Goal: Information Seeking & Learning: Learn about a topic

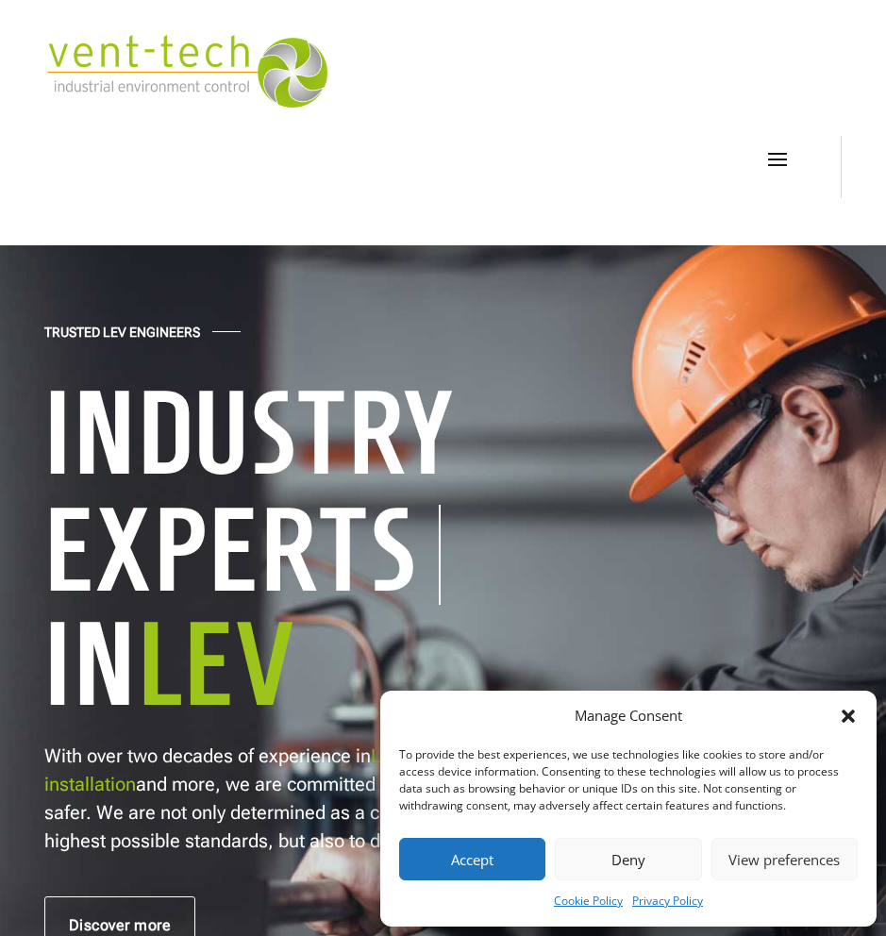
click at [461, 853] on button "Accept" at bounding box center [472, 859] width 146 height 42
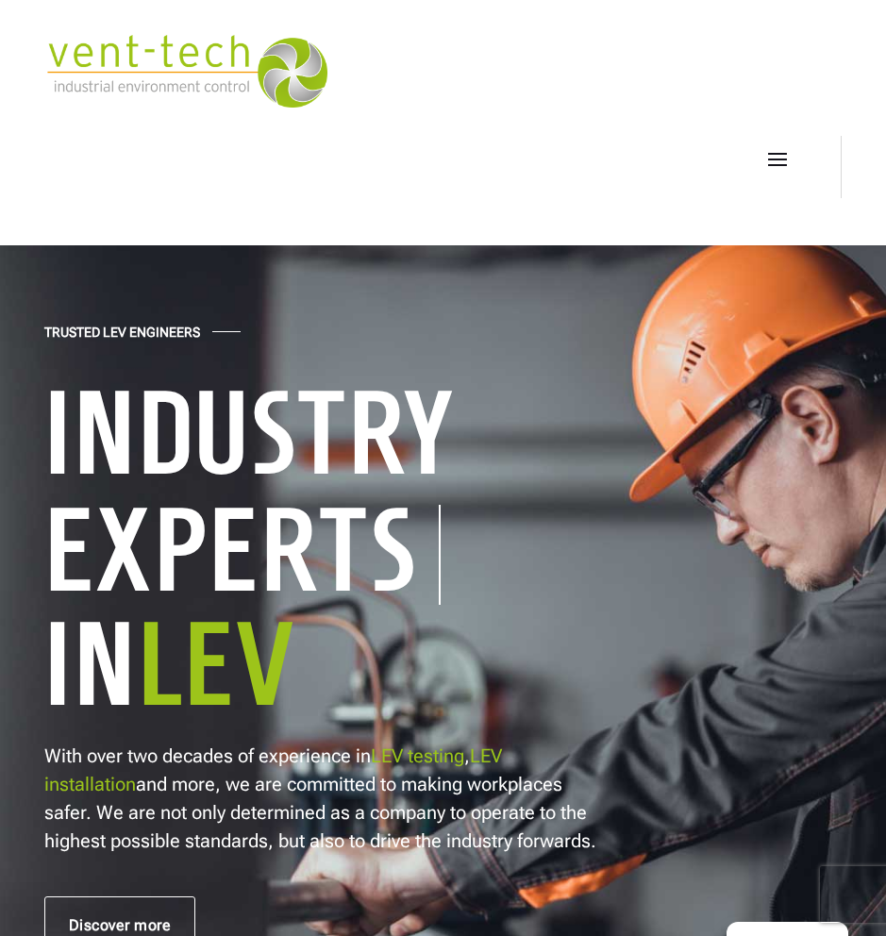
click at [772, 167] on span at bounding box center [777, 158] width 30 height 30
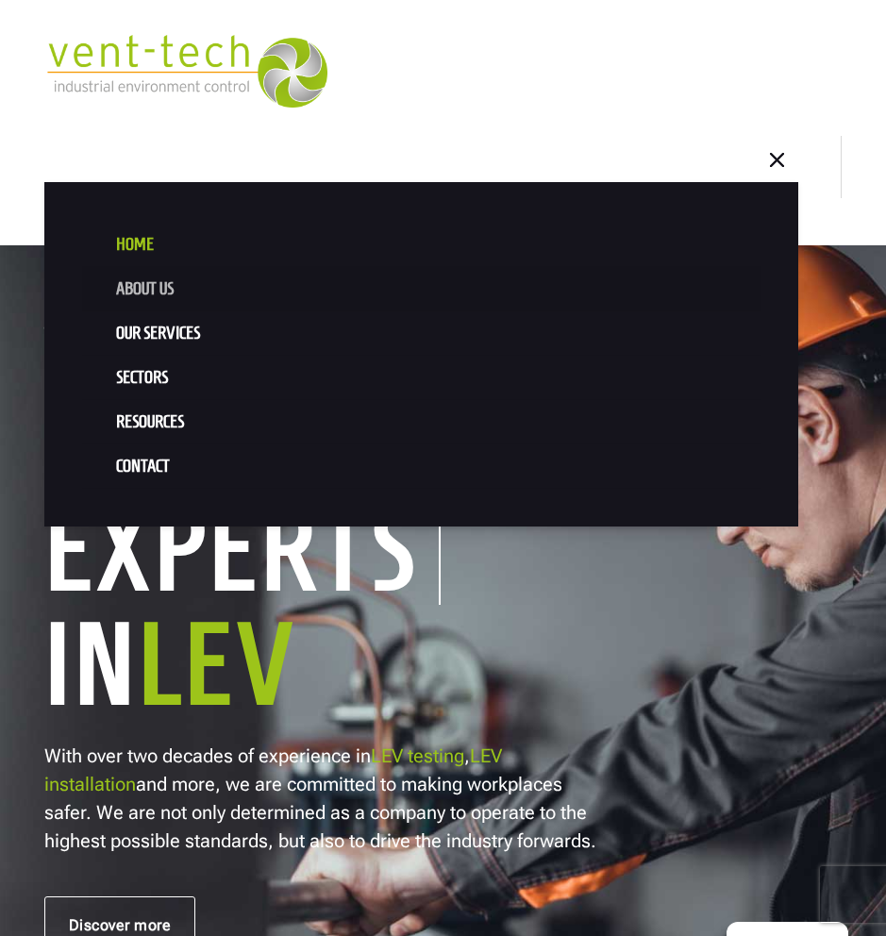
click at [167, 288] on link "About us" at bounding box center [421, 289] width 678 height 44
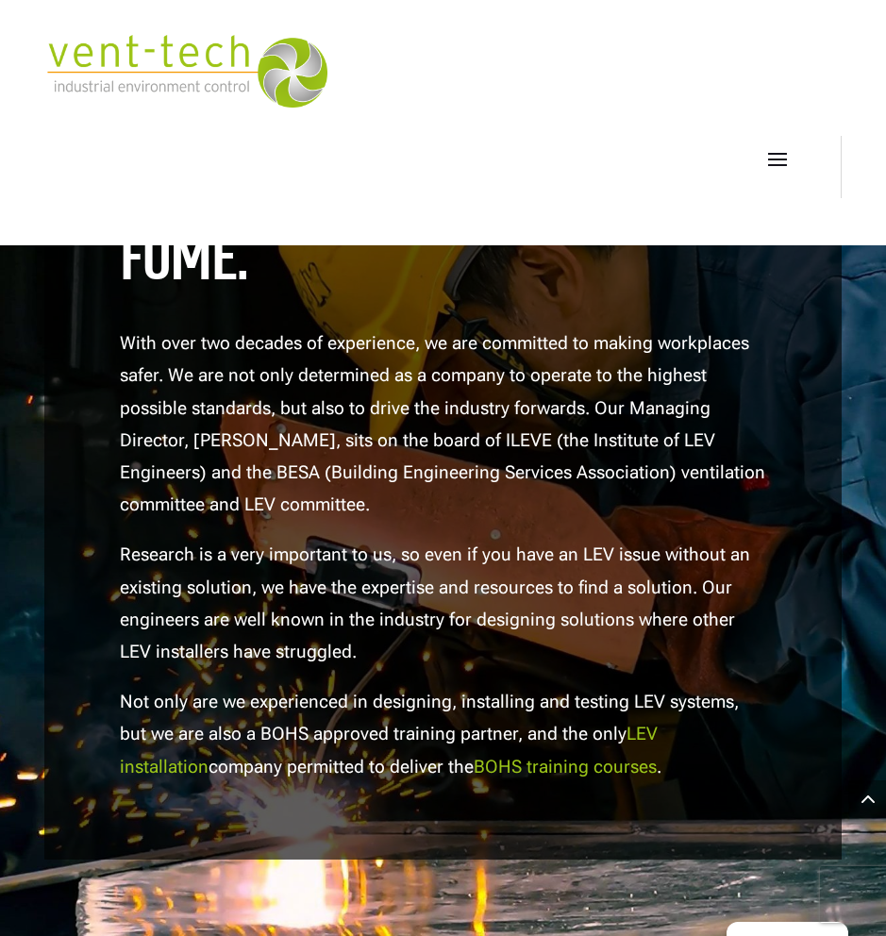
scroll to position [2721, 0]
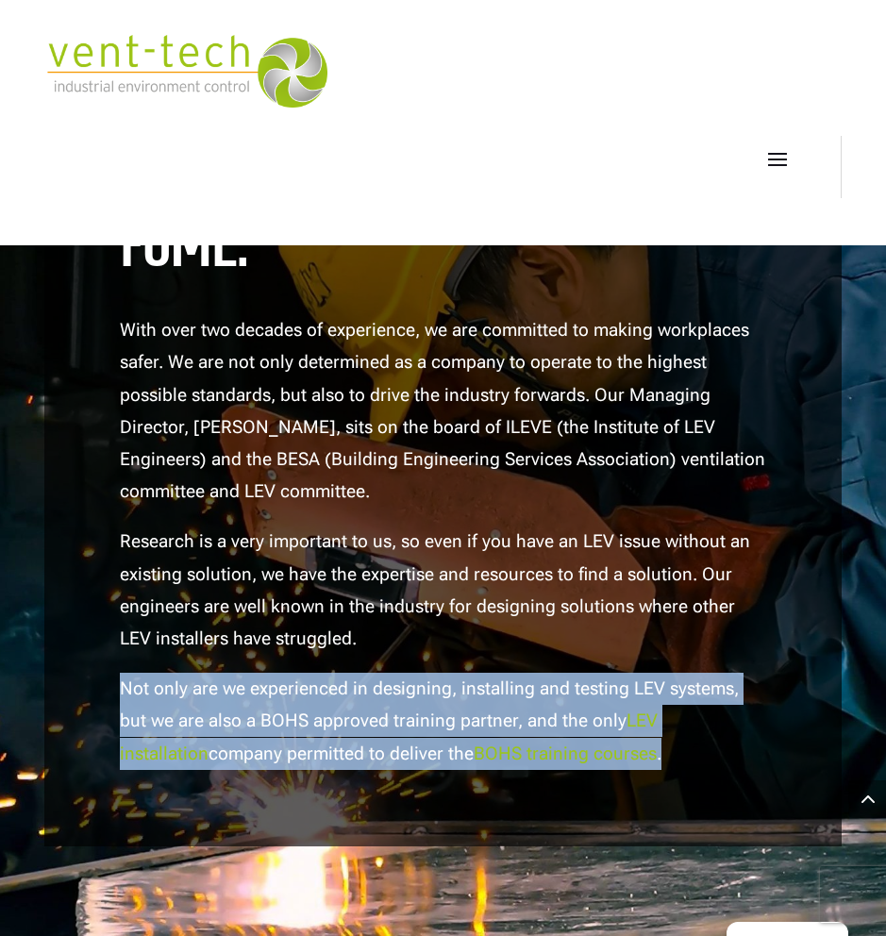
drag, startPoint x: 103, startPoint y: 678, endPoint x: 581, endPoint y: 741, distance: 482.4
click at [625, 753] on div "we are industry experts in LEV (Local Exhaust Ventilation) and dust and fume. W…" at bounding box center [442, 394] width 797 height 903
copy p "Not only are we experienced in designing, installing and testing LEV systems, b…"
